Goal: Find specific page/section: Find specific page/section

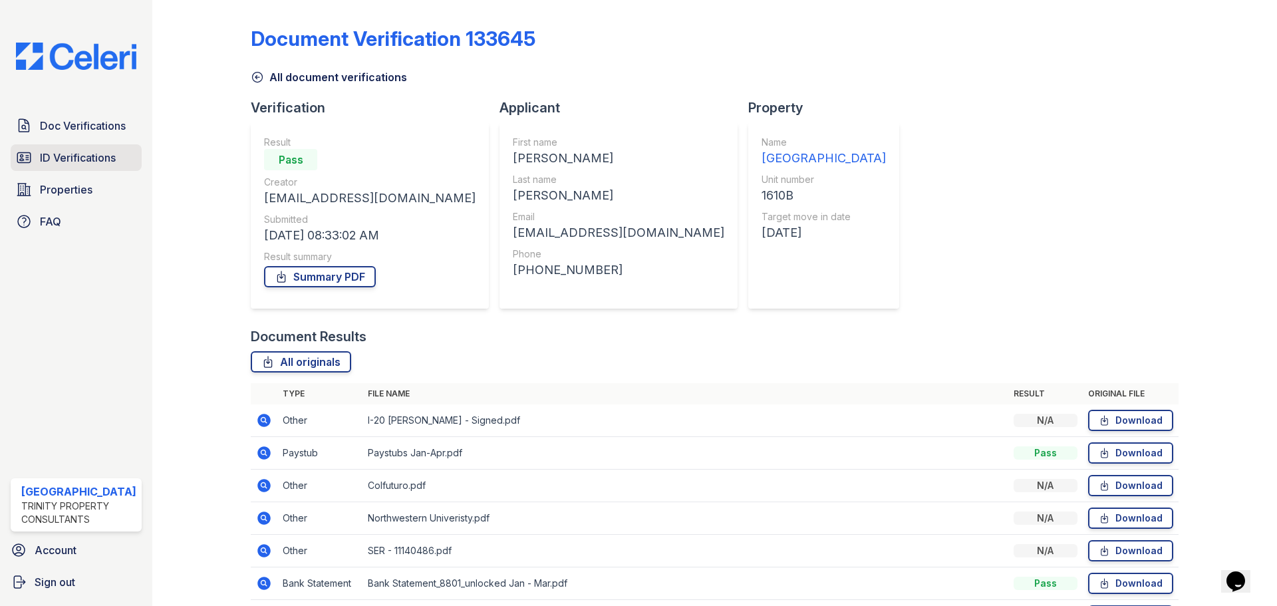
click at [66, 151] on span "ID Verifications" at bounding box center [78, 158] width 76 height 16
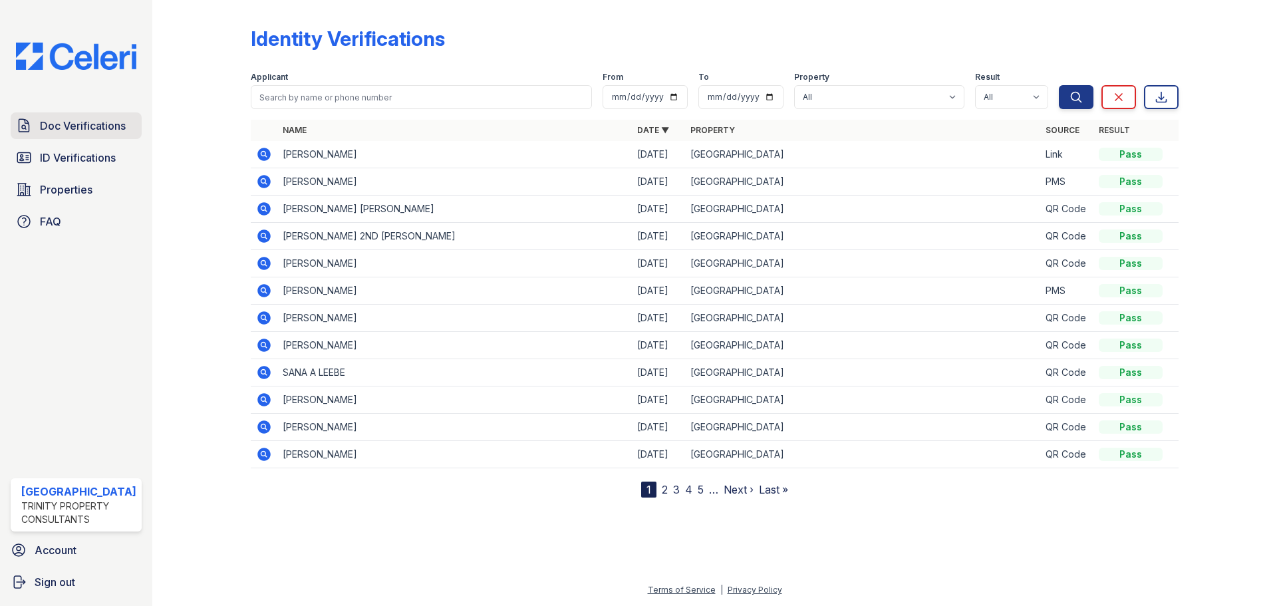
click at [69, 136] on link "Doc Verifications" at bounding box center [76, 125] width 131 height 27
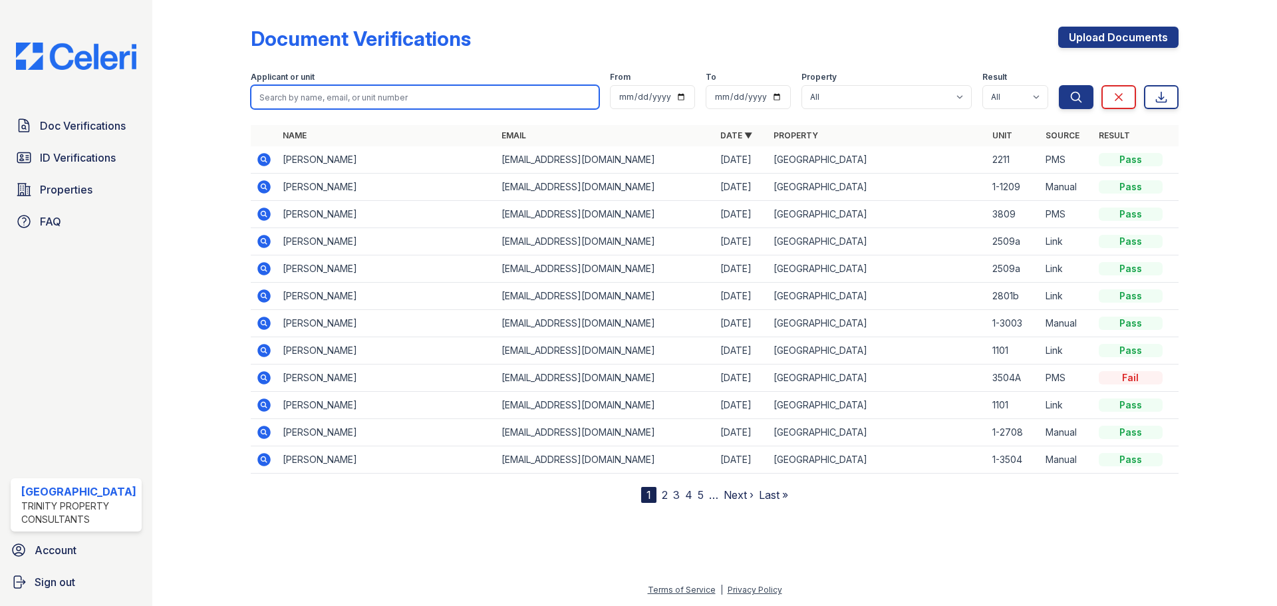
click at [314, 98] on input "search" at bounding box center [425, 97] width 348 height 24
type input "ruidi"
click at [1059, 85] on button "Search" at bounding box center [1076, 97] width 35 height 24
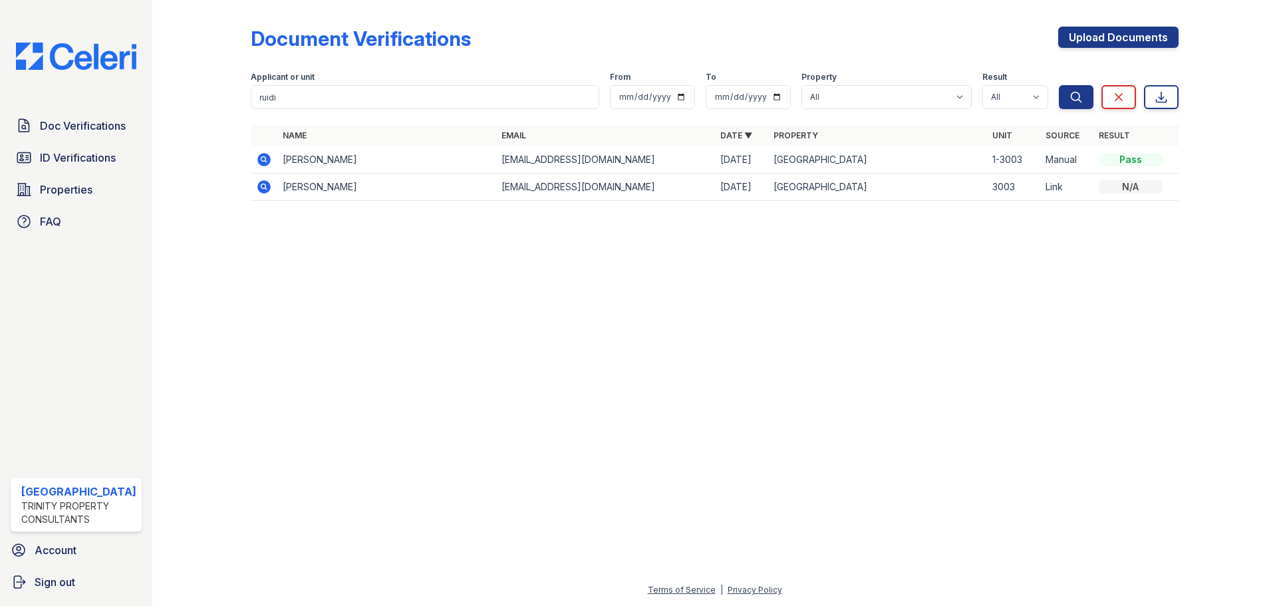
click at [261, 162] on icon at bounding box center [263, 159] width 13 height 13
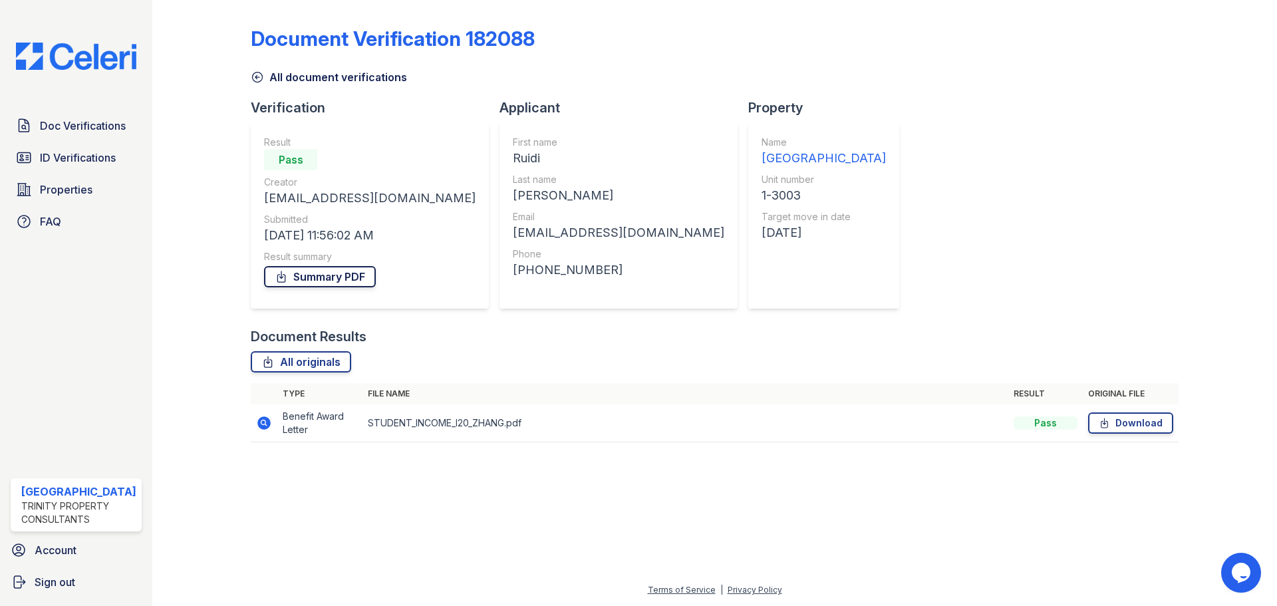
click at [319, 278] on link "Summary PDF" at bounding box center [320, 276] width 112 height 21
